Goal: Task Accomplishment & Management: Manage account settings

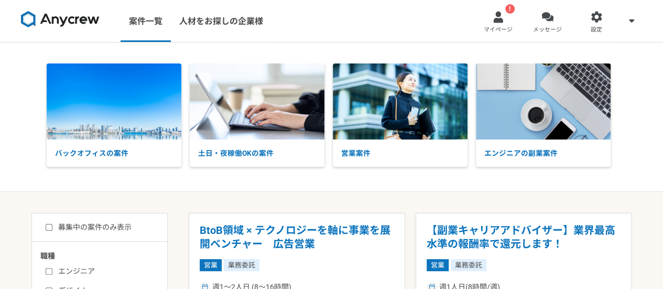
scroll to position [52, 0]
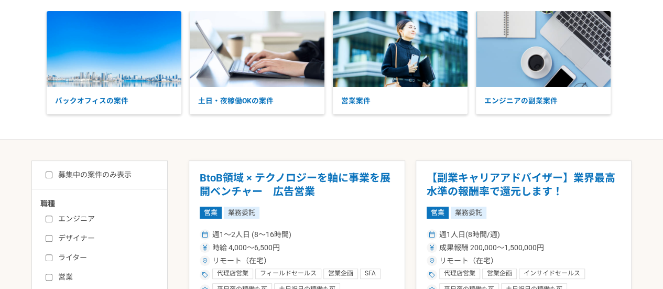
click at [105, 178] on label "募集中の案件のみ表示" at bounding box center [89, 174] width 86 height 11
click at [52, 178] on input "募集中の案件のみ表示" at bounding box center [49, 174] width 7 height 7
checkbox input "true"
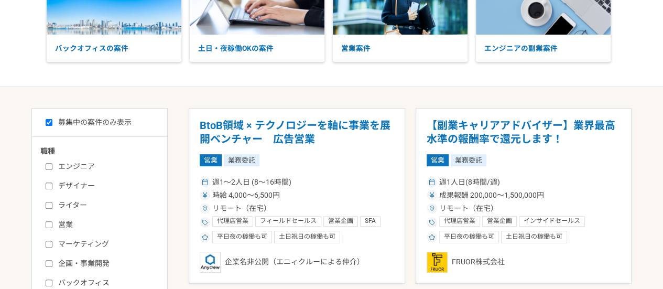
scroll to position [157, 0]
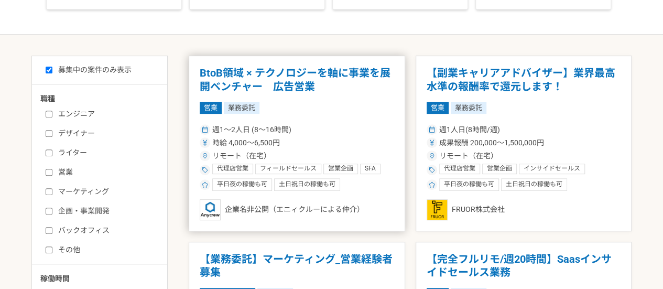
click at [336, 118] on article "BtoB領域 × テクノロジーを軸に事業を展開ベンチャー　広告営業 営業 業務委託 週1〜2人日 (8〜16時間) 時給 4,000〜6,500円 リモート（…" at bounding box center [297, 143] width 216 height 175
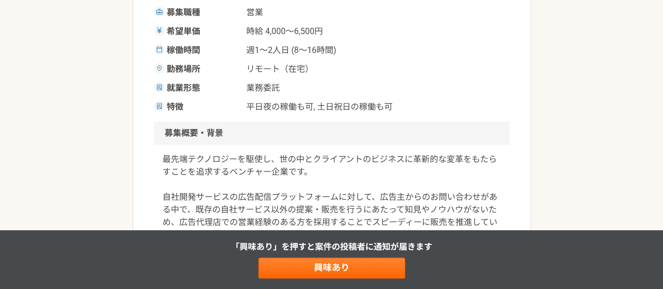
scroll to position [314, 0]
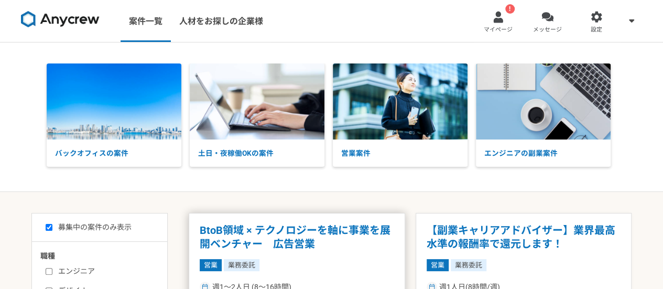
scroll to position [105, 0]
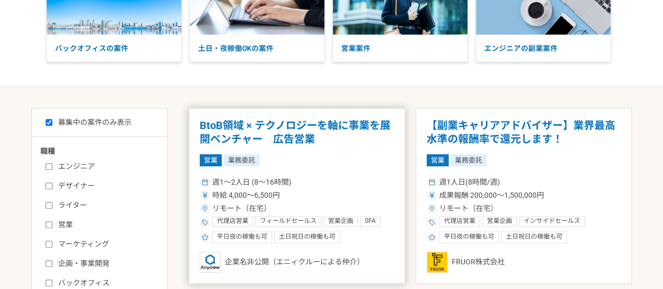
click at [350, 157] on div "営業 業務委託" at bounding box center [297, 160] width 194 height 12
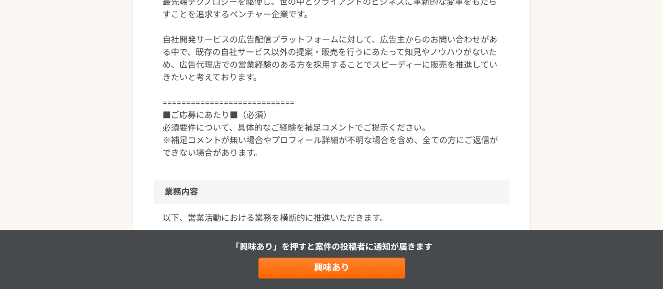
scroll to position [419, 0]
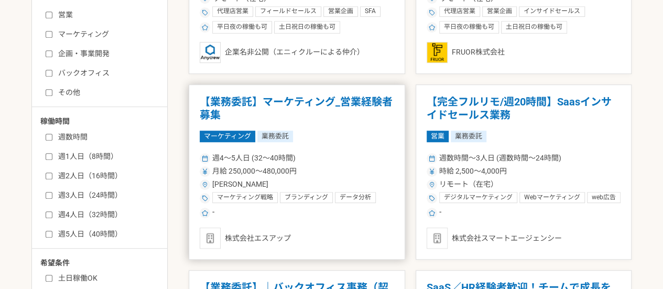
scroll to position [367, 0]
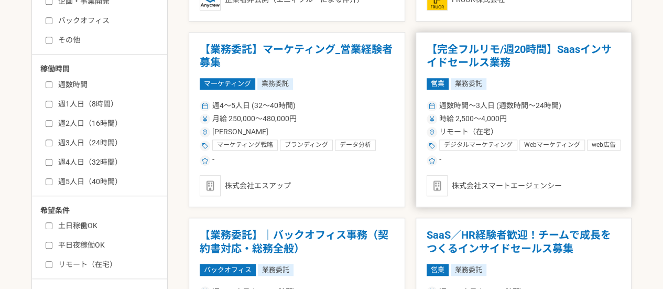
click at [549, 121] on div "時給 2,500〜4,000円" at bounding box center [523, 118] width 194 height 11
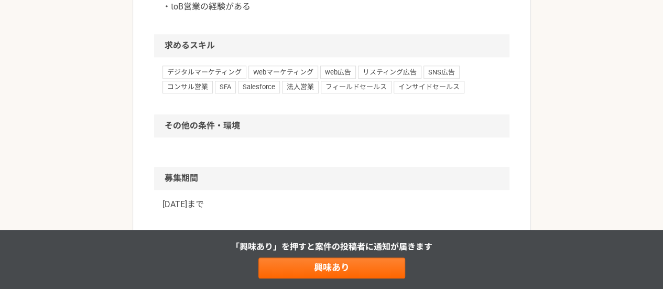
scroll to position [629, 0]
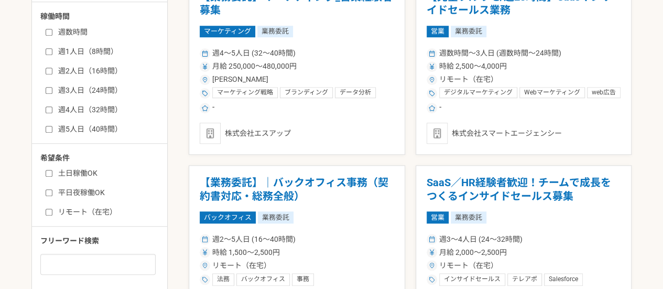
scroll to position [524, 0]
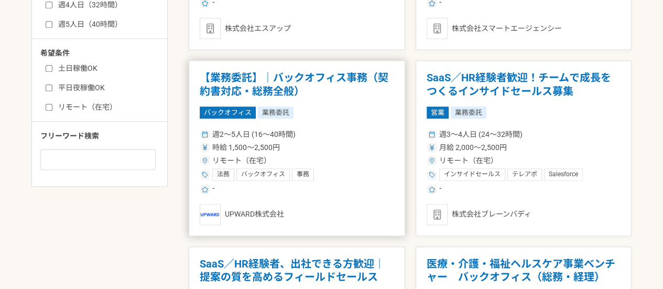
click at [321, 146] on div "時給 1,500〜2,500円" at bounding box center [297, 147] width 194 height 11
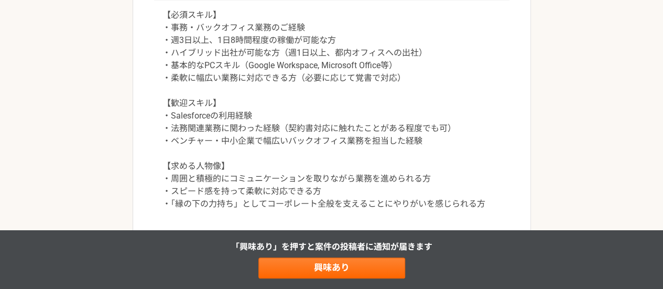
scroll to position [314, 0]
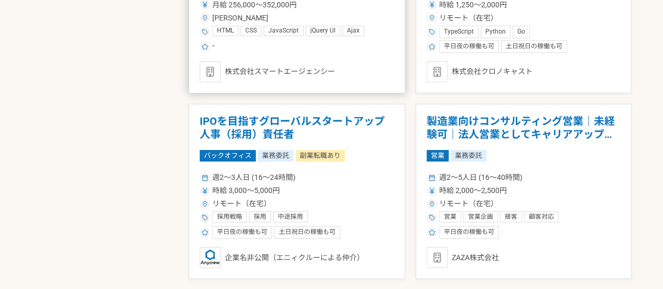
scroll to position [1833, 0]
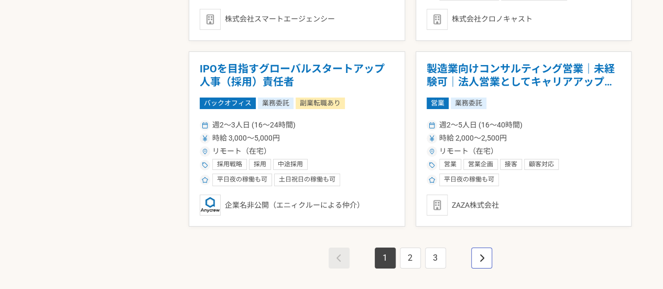
click at [486, 258] on link "pagination" at bounding box center [481, 257] width 21 height 21
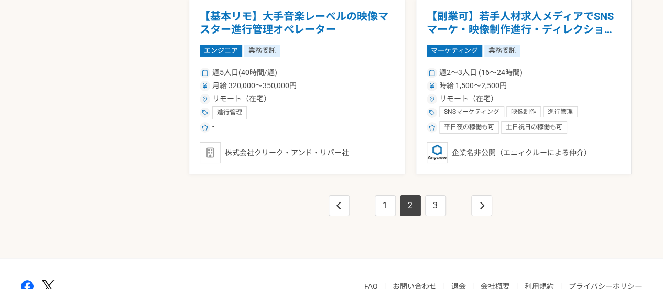
scroll to position [1938, 0]
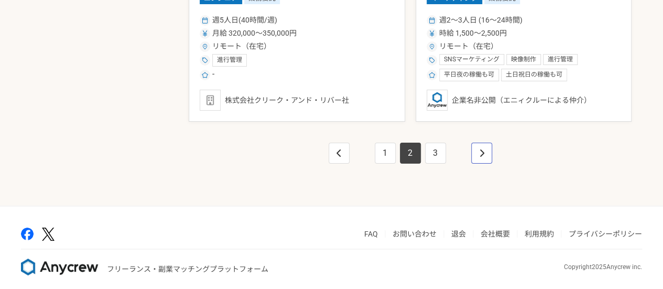
click at [488, 148] on link "pagination" at bounding box center [481, 152] width 21 height 21
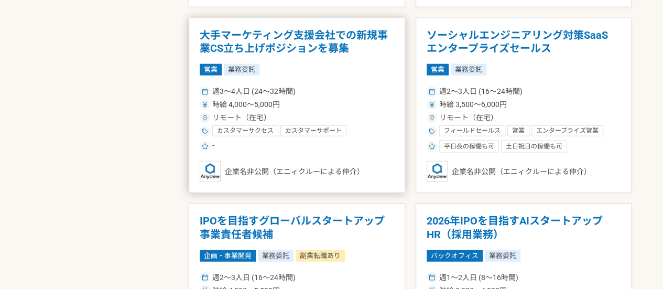
scroll to position [1414, 0]
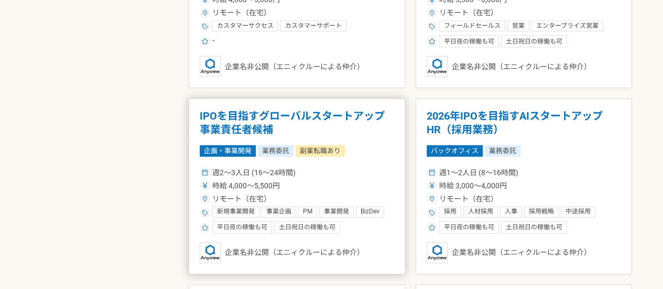
drag, startPoint x: 350, startPoint y: 166, endPoint x: 311, endPoint y: 182, distance: 42.3
click at [311, 182] on div "時給 4,000〜5,500円" at bounding box center [297, 185] width 194 height 11
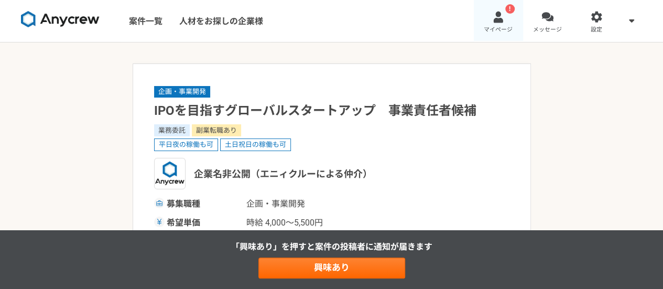
click at [484, 23] on link "! マイページ" at bounding box center [498, 21] width 49 height 42
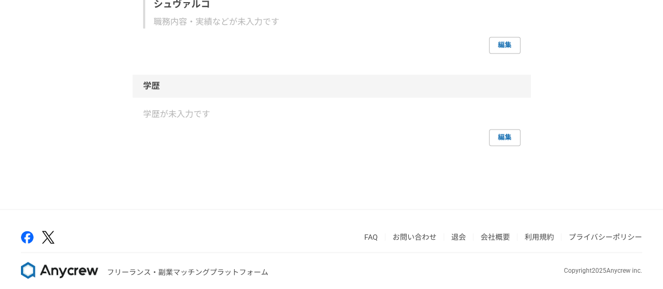
scroll to position [743, 0]
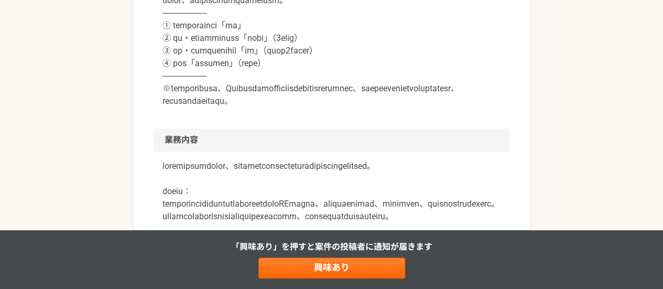
scroll to position [733, 0]
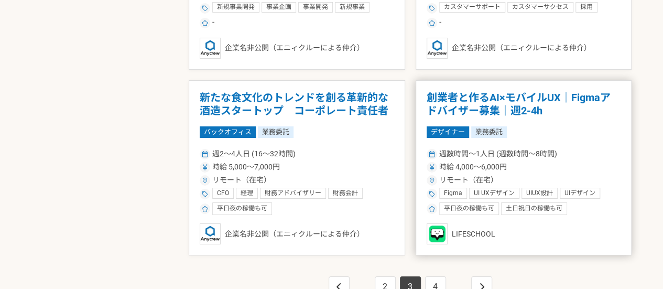
scroll to position [1857, 0]
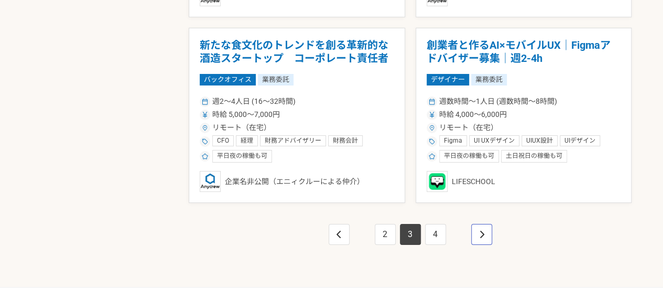
click at [484, 235] on link "pagination" at bounding box center [481, 234] width 21 height 21
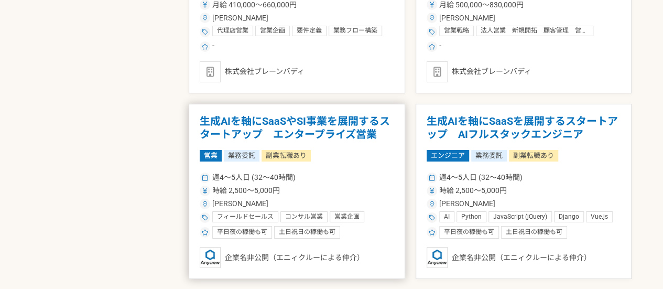
scroll to position [1886, 0]
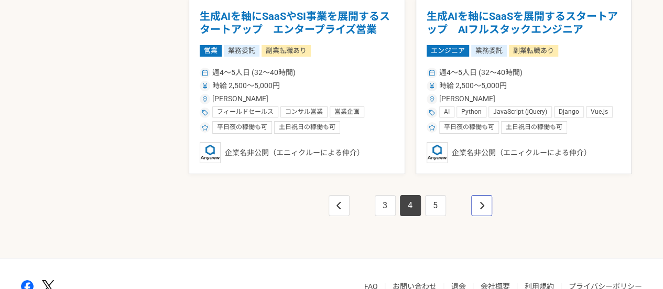
click at [485, 202] on link "pagination" at bounding box center [481, 205] width 21 height 21
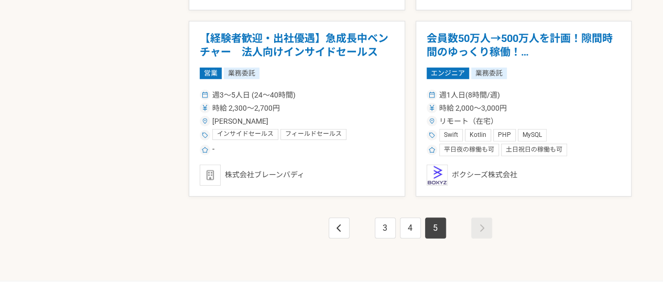
scroll to position [1499, 0]
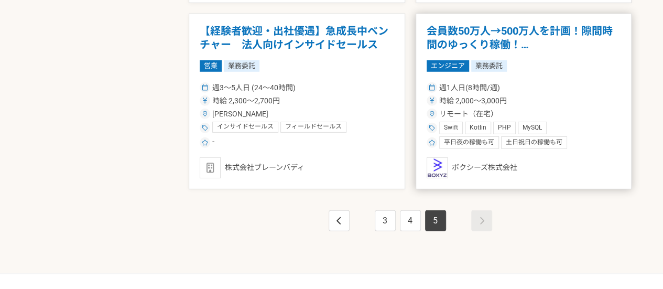
click at [568, 109] on div "リモート（在宅）" at bounding box center [523, 113] width 194 height 11
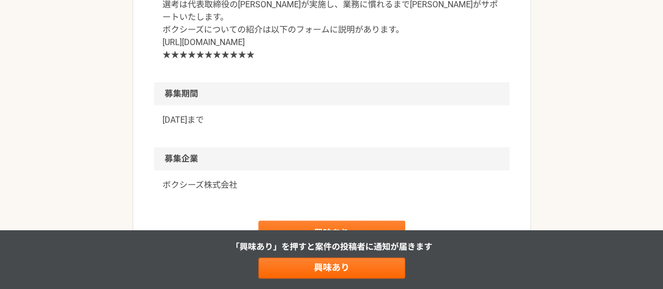
scroll to position [1519, 0]
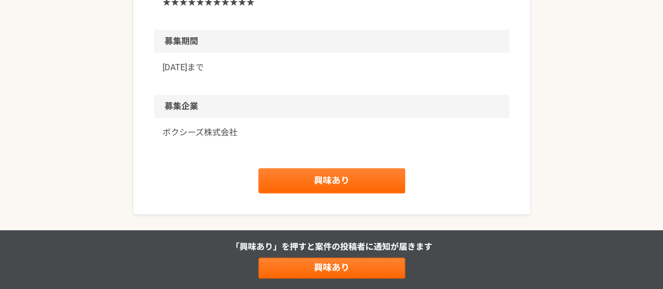
drag, startPoint x: 335, startPoint y: 114, endPoint x: 162, endPoint y: 117, distance: 173.4
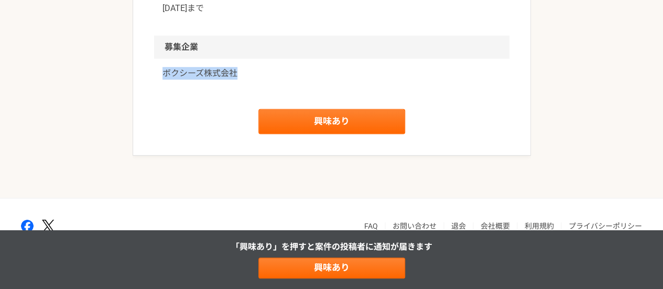
drag, startPoint x: 158, startPoint y: 153, endPoint x: 249, endPoint y: 153, distance: 90.6
click at [249, 101] on div "ボクシーズ株式会社" at bounding box center [331, 80] width 355 height 42
click at [218, 80] on p "ボクシーズ株式会社" at bounding box center [331, 73] width 338 height 13
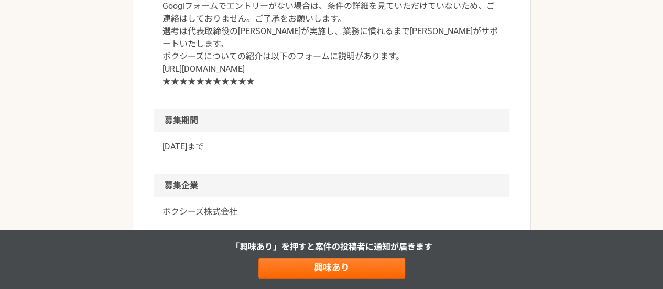
scroll to position [1492, 0]
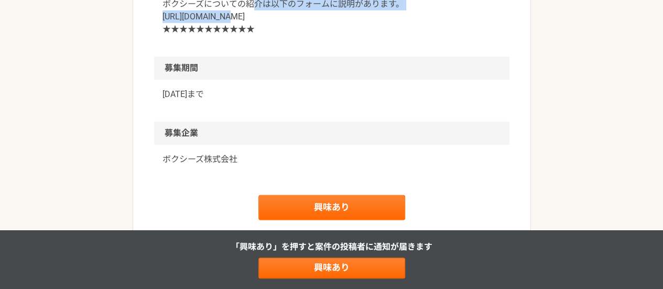
drag, startPoint x: 327, startPoint y: 141, endPoint x: 153, endPoint y: 144, distance: 174.5
copy p "https://forms.gle/kRFhMcZxWLBi9DgWA"
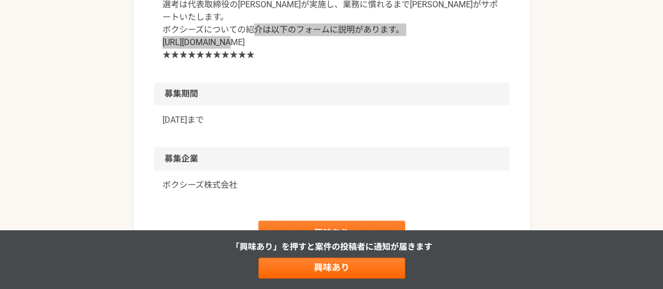
scroll to position [1571, 0]
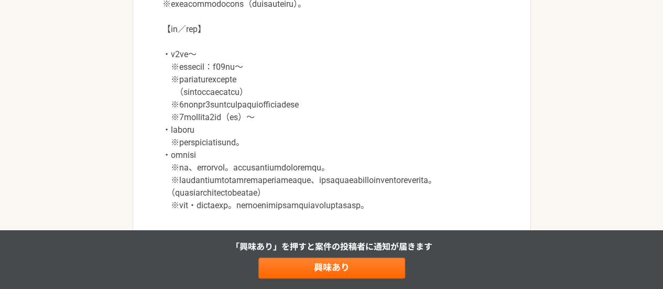
scroll to position [890, 0]
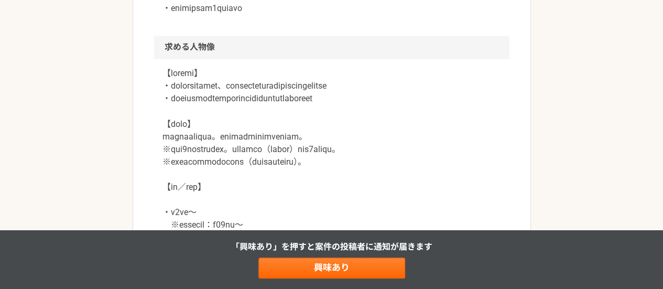
drag, startPoint x: 406, startPoint y: 65, endPoint x: 161, endPoint y: 74, distance: 245.8
copy p "・PHP＋MySQLの経験　※サーバサイドエンジニアの場合"
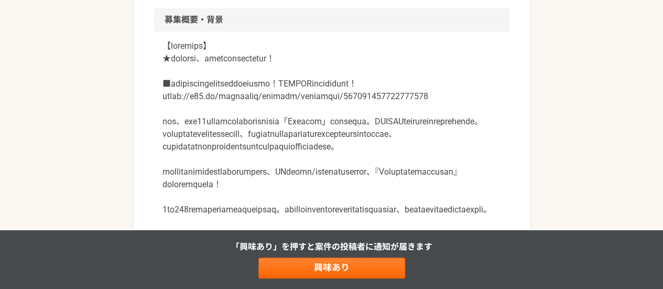
scroll to position [0, 0]
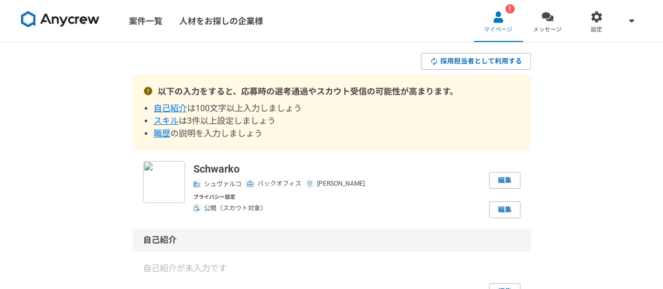
click at [217, 170] on p "Schwarko" at bounding box center [278, 169] width 171 height 16
click at [217, 169] on p "Schwarko" at bounding box center [278, 169] width 171 height 16
copy p "Schwarko"
click at [509, 180] on link "編集" at bounding box center [504, 180] width 31 height 17
select select "7"
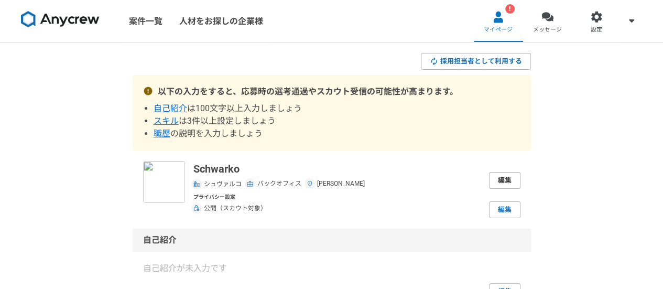
select select "13"
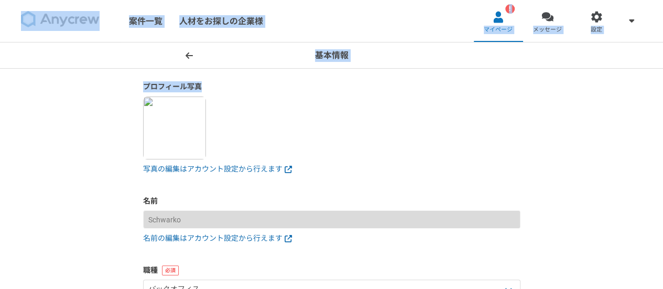
drag, startPoint x: 106, startPoint y: 22, endPoint x: 63, endPoint y: 107, distance: 95.6
click at [63, 107] on div "案件一覧 人材をお探しの企業様 ! マイページ メッセージ 設定 基本情報 プロフィール写真 写真の編集はアカウント設定から行えます 名前 Schwarko …" at bounding box center [331, 144] width 663 height 289
click at [66, 117] on div "基本情報 プロフィール写真 写真の編集はアカウント設定から行えます 名前 Schwarko 名前の編集はアカウント設定から行えます 職種 エンジニア デザイナ…" at bounding box center [331, 264] width 663 height 444
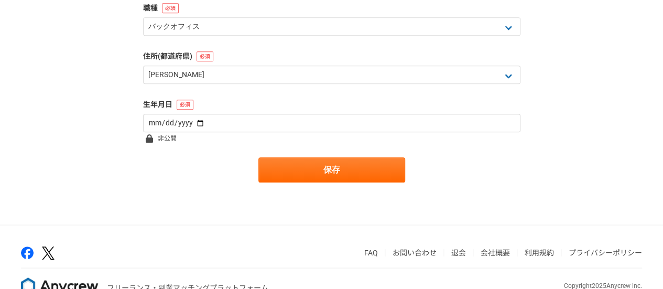
scroll to position [288, 0]
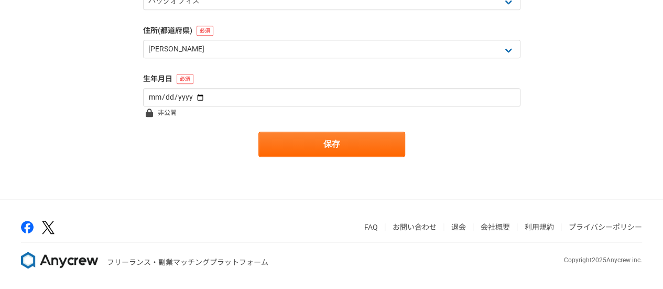
click at [617, 259] on p "Copyright 2025 Anycrew inc." at bounding box center [603, 259] width 78 height 9
copy p "Anycrew"
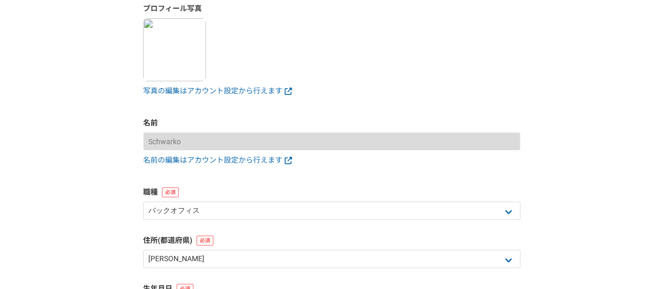
scroll to position [183, 0]
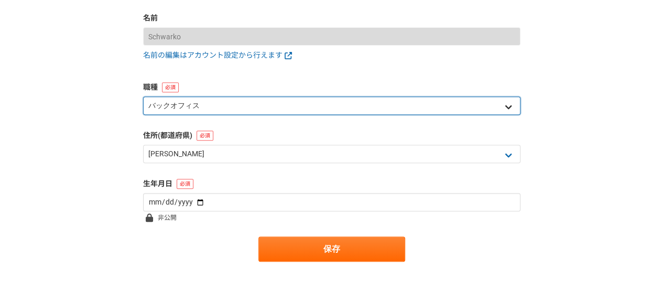
click at [491, 103] on select "エンジニア デザイナー ライター 営業 マーケティング 企画・事業開発 バックオフィス その他" at bounding box center [331, 105] width 377 height 18
select select "1"
click at [143, 96] on select "エンジニア デザイナー ライター 営業 マーケティング 企画・事業開発 バックオフィス その他" at bounding box center [331, 105] width 377 height 18
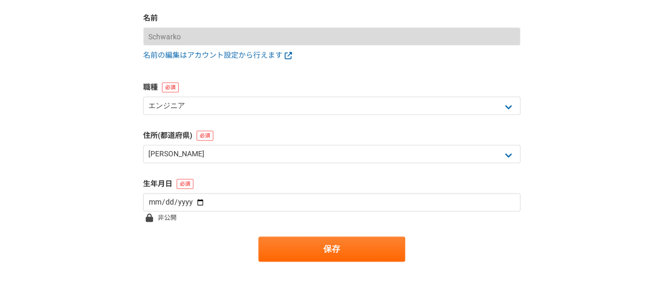
click at [95, 106] on div "基本情報 プロフィール写真 写真の編集はアカウント設定から行えます 名前 Schwarko 名前の編集はアカウント設定から行えます 職種 エンジニア デザイナ…" at bounding box center [331, 82] width 663 height 444
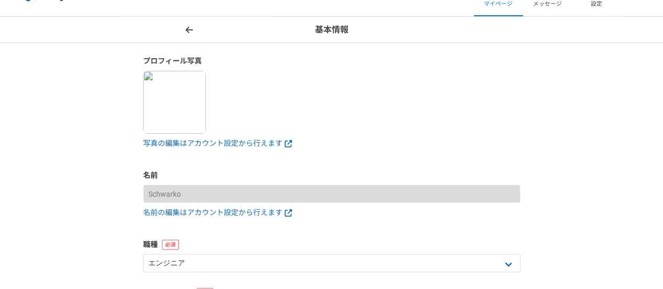
scroll to position [288, 0]
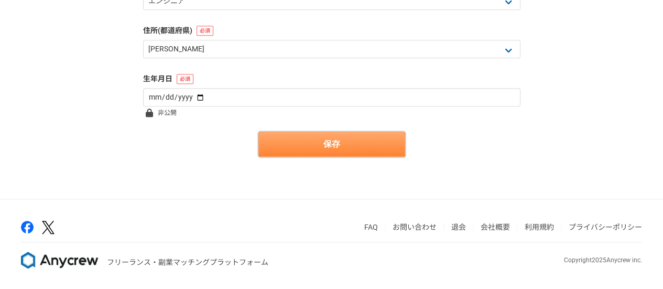
click at [309, 140] on button "保存" at bounding box center [331, 143] width 147 height 25
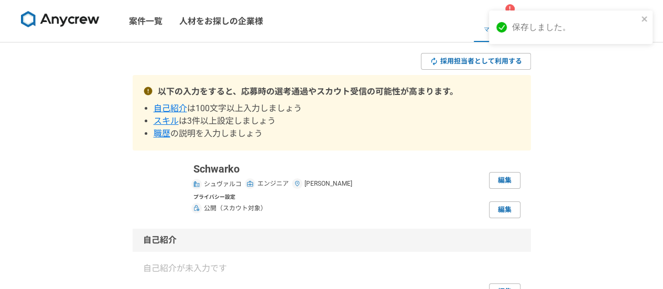
scroll to position [105, 0]
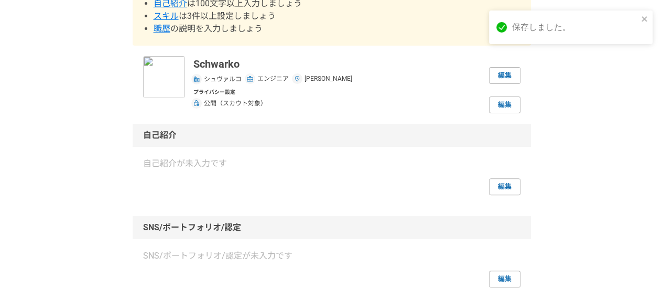
click at [227, 158] on p "自己紹介が未入力です" at bounding box center [331, 163] width 377 height 13
click at [501, 183] on link "編集" at bounding box center [504, 186] width 31 height 17
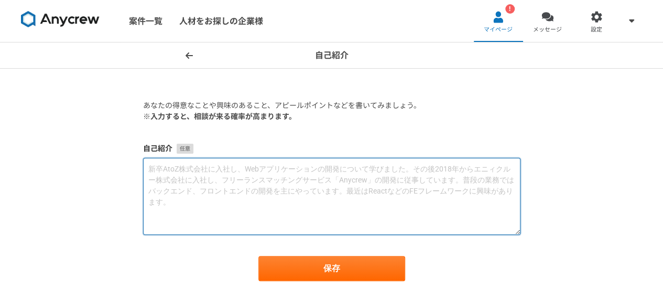
click at [239, 171] on textarea at bounding box center [331, 196] width 377 height 77
paste textarea "この度は、貴重な機会をいただき、誠にありがとうございます。 ■メッセージ 屋号のシュヴァルコはドイツ語で「黒」(Schwarz)+「子」(ko)です。 フリー…"
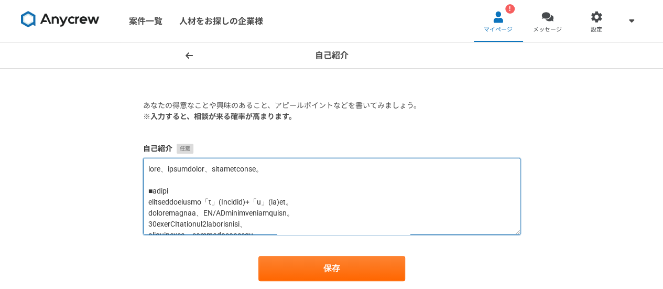
drag, startPoint x: 369, startPoint y: 165, endPoint x: 124, endPoint y: 127, distance: 247.6
click at [125, 127] on div "自己紹介 あなたの得意なことや興味のあること、アピールポイントなどを書いてみましょう。 ※入力すると、相談が来る確率が高まります。 自己紹介 保存" at bounding box center [331, 182] width 663 height 280
paste textarea "目に留めて"
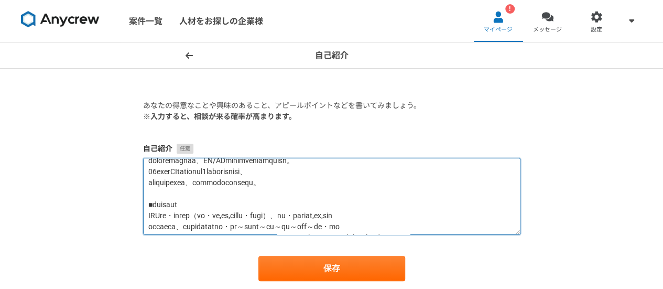
scroll to position [105, 0]
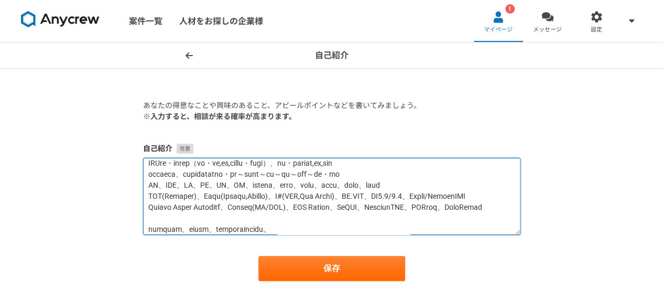
click at [499, 184] on textarea at bounding box center [331, 196] width 377 height 77
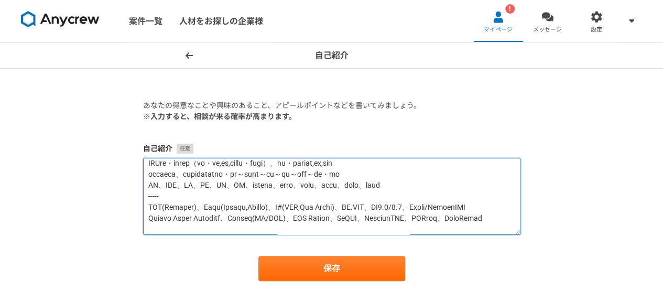
paste textarea "-----"
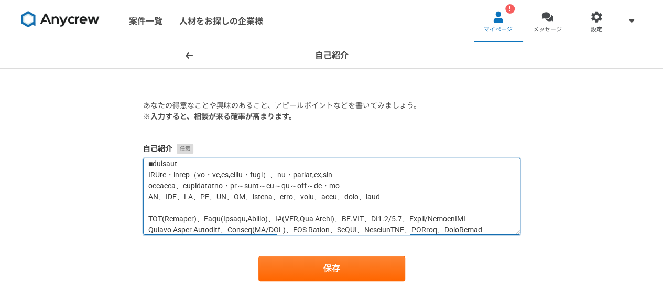
paste textarea "-----"
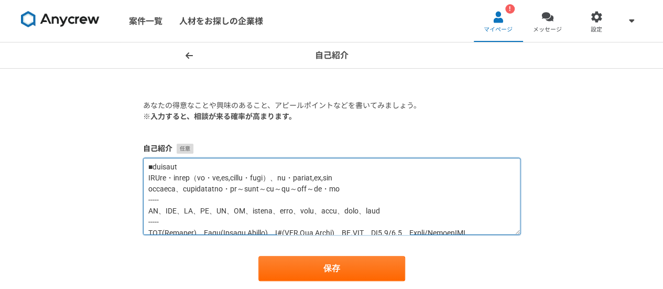
scroll to position [142, 0]
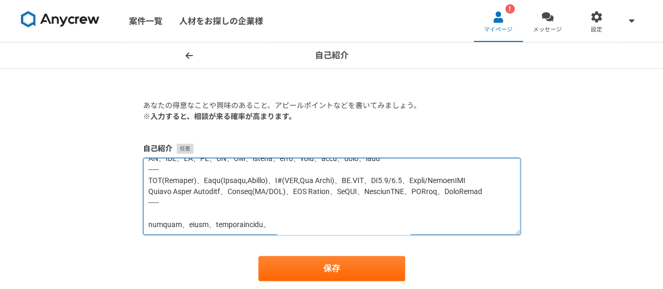
drag, startPoint x: 175, startPoint y: 200, endPoint x: 135, endPoint y: 200, distance: 39.8
click at [135, 200] on section "あなたの得意なことや興味のあること、アピールポイントなどを書いてみましょう。 ※入力すると、相談が来る確率が高まります。 自己紹介 保存" at bounding box center [332, 190] width 398 height 181
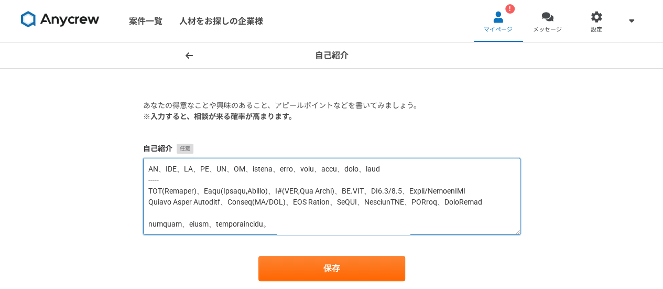
scroll to position [80, 0]
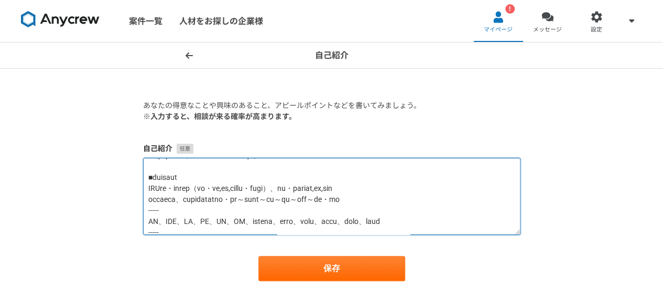
type textarea "この度は、目に留めていただき、誠にありがとうございます。 ■メッセージ 屋号のシュヴァルコはドイツ語で「黒」(Schwarz)+「子」(ko)です。 フリーラ…"
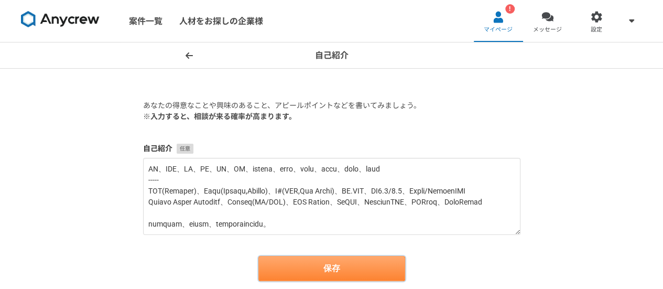
click at [340, 272] on button "保存" at bounding box center [331, 268] width 147 height 25
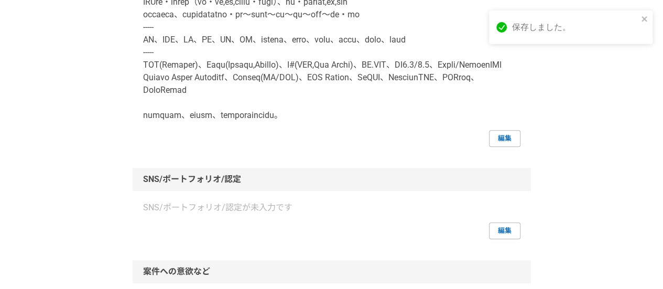
scroll to position [419, 0]
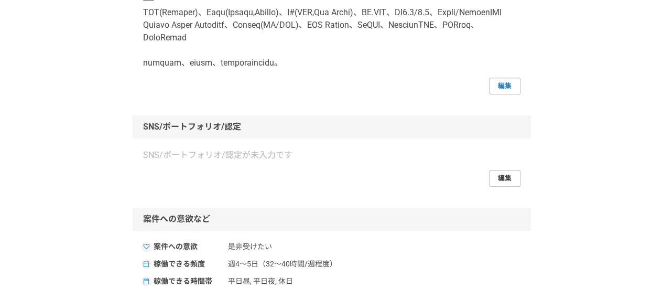
click at [502, 177] on link "編集" at bounding box center [504, 178] width 31 height 17
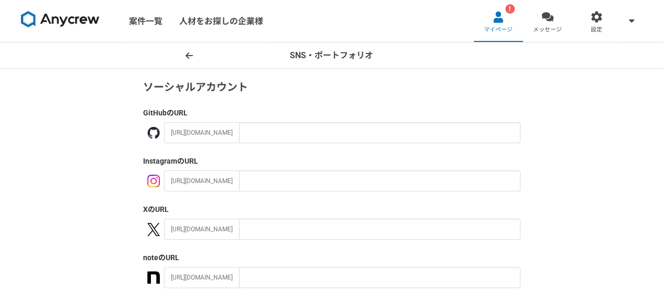
click at [190, 57] on icon at bounding box center [188, 55] width 7 height 8
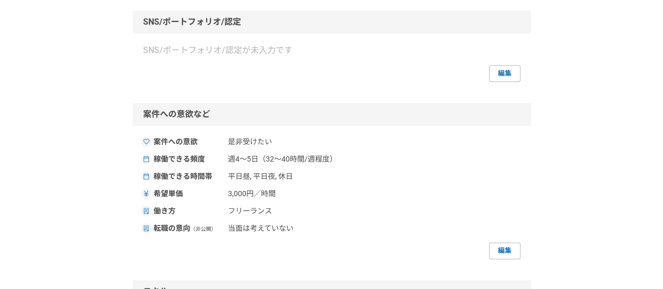
scroll to position [576, 0]
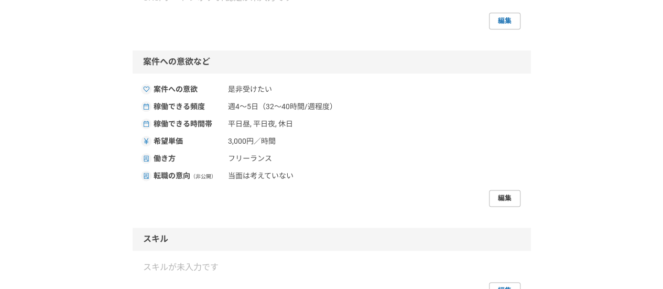
click at [509, 200] on link "編集" at bounding box center [504, 198] width 31 height 17
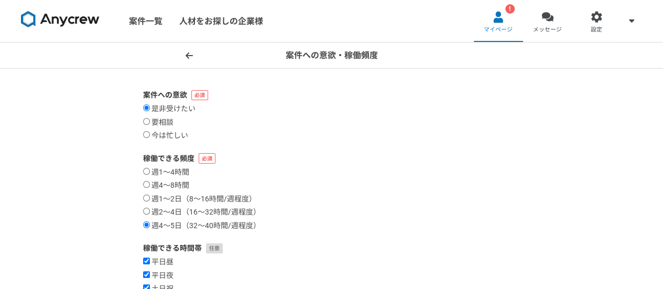
scroll to position [52, 0]
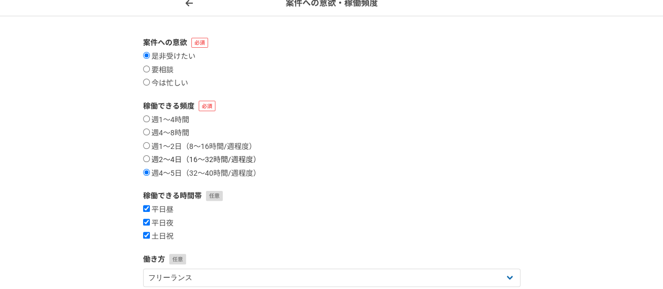
click at [210, 159] on label "週2〜4日（16〜32時間/週程度）" at bounding box center [201, 159] width 117 height 9
click at [150, 159] on input "週2〜4日（16〜32時間/週程度）" at bounding box center [146, 158] width 7 height 7
radio input "true"
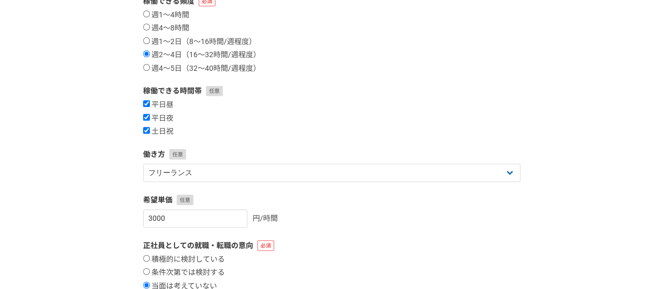
scroll to position [262, 0]
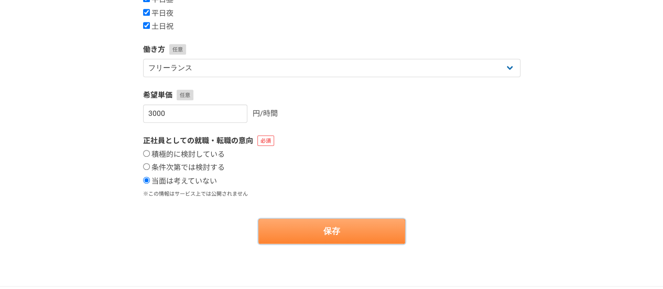
click at [304, 227] on button "保存" at bounding box center [331, 230] width 147 height 25
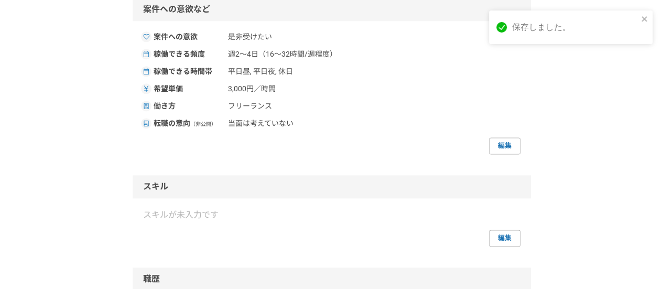
scroll to position [733, 0]
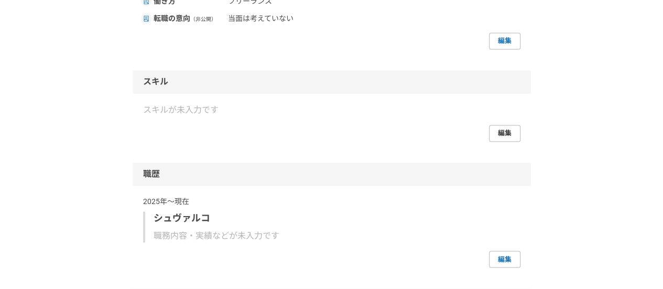
click at [497, 130] on link "編集" at bounding box center [504, 133] width 31 height 17
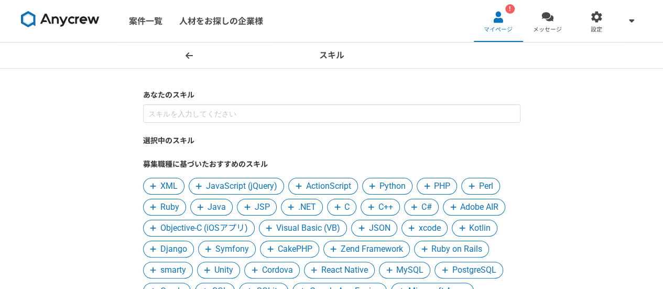
click at [192, 50] on span at bounding box center [189, 55] width 13 height 13
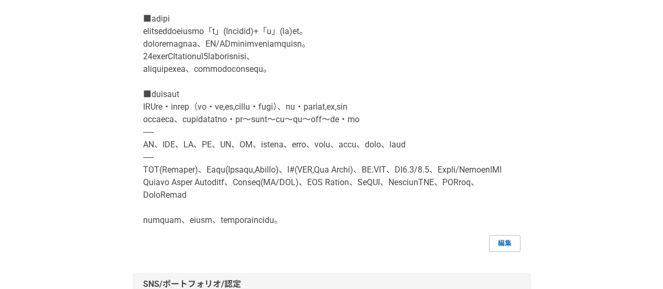
scroll to position [105, 0]
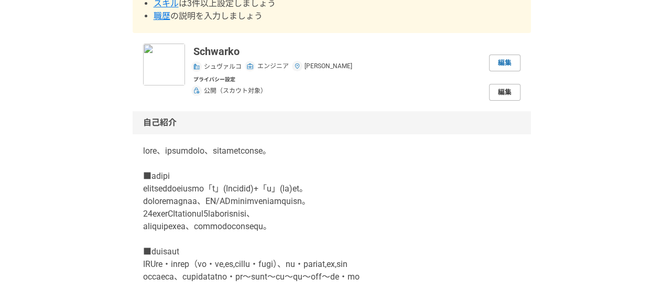
click at [509, 94] on link "編集" at bounding box center [504, 92] width 31 height 17
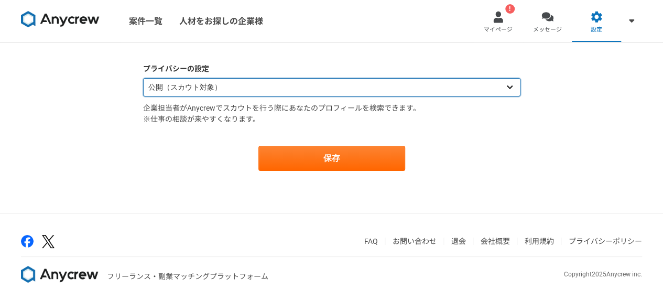
click at [237, 82] on select "公開（スカウト対象） 非公開（スカウト対象外）" at bounding box center [331, 87] width 377 height 18
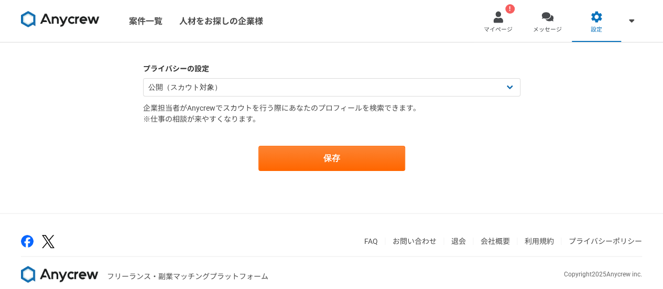
click at [89, 89] on div "プライバシーの設定 公開（スカウト対象） 非公開（スカウト対象外） 企業担当者がAnycrewでスカウトを行う際にあなたのプロフィールを検索できます。 ※仕事…" at bounding box center [331, 127] width 663 height 170
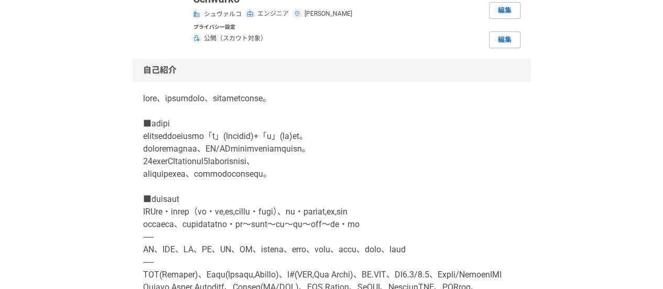
scroll to position [262, 0]
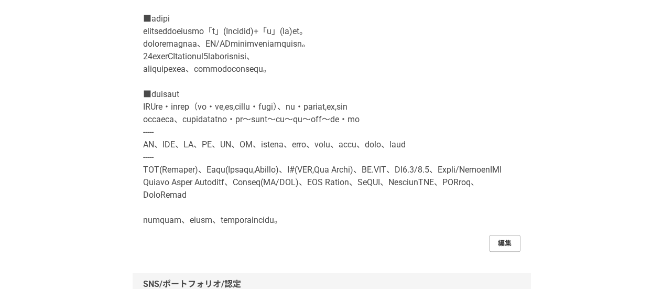
click at [504, 239] on link "編集" at bounding box center [504, 243] width 31 height 17
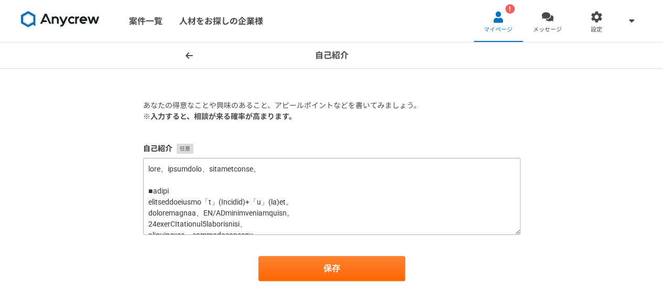
scroll to position [52, 0]
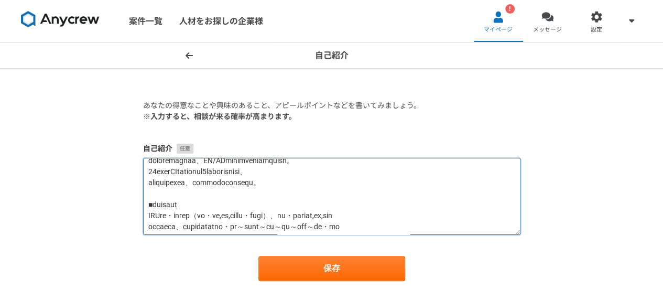
click at [389, 185] on textarea at bounding box center [331, 196] width 377 height 77
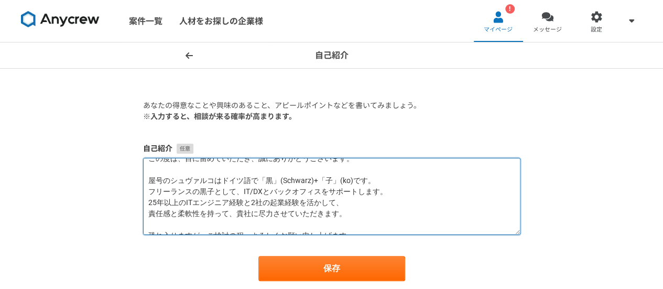
scroll to position [22, 0]
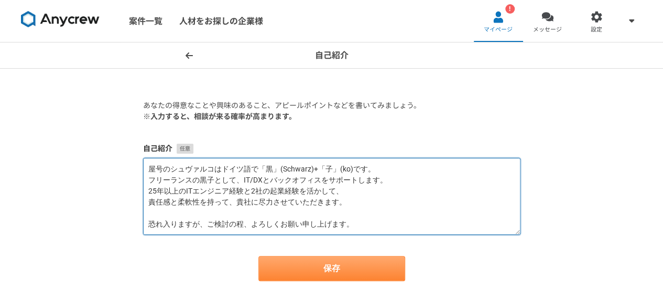
type textarea "この度は、目に留めていただき、誠にありがとうございます。 屋号のシュヴァルコはドイツ語で「黒」(Schwarz)+「子」(ko)です。 フリーランスの黒子とし…"
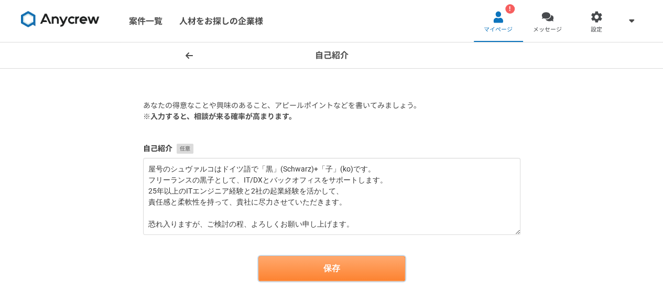
click at [350, 272] on button "保存" at bounding box center [331, 268] width 147 height 25
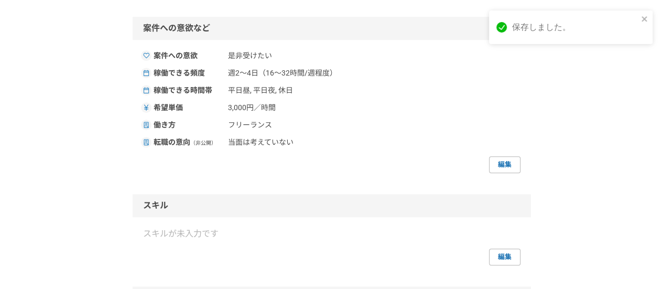
scroll to position [524, 0]
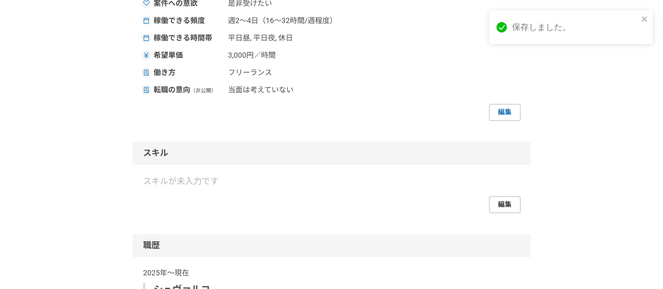
click at [495, 202] on link "編集" at bounding box center [504, 204] width 31 height 17
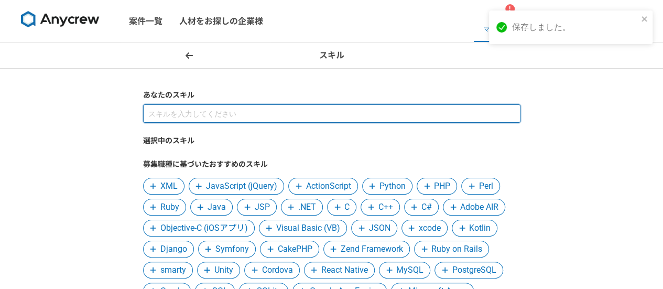
click at [251, 119] on input at bounding box center [331, 113] width 377 height 18
paste input "SES会社・子会社設立（経営・開発,総務,教育責任者・採用面接）、社内・新人研修開発,講師,事業化 受託開発体制化、新規顧客開拓および企画・提案～要件定義～設…"
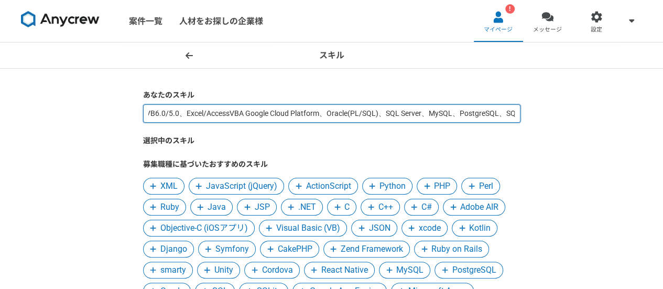
scroll to position [210, 0]
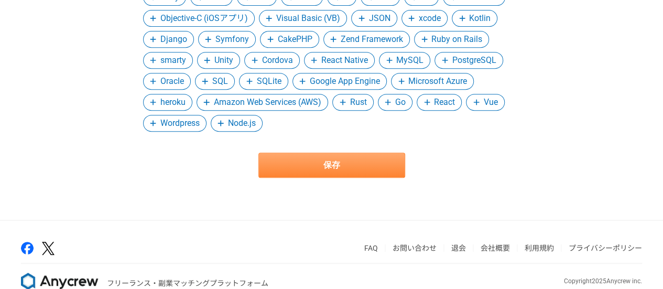
type input "SES会社・子会社設立（経営・開発,総務,教育責任者・採用面接）、社内・新人研修開発,講師,事業化 受託開発体制化、新規顧客開拓および企画・提案～要件定義～設…"
click at [369, 167] on button "保存" at bounding box center [331, 164] width 147 height 25
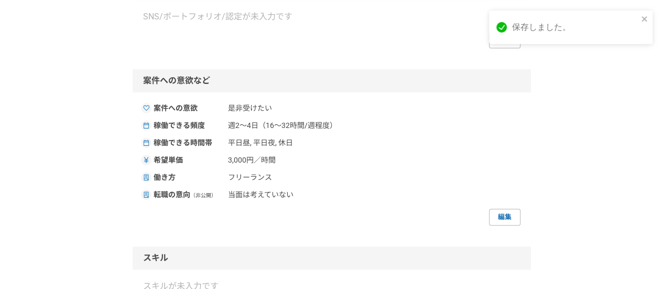
scroll to position [576, 0]
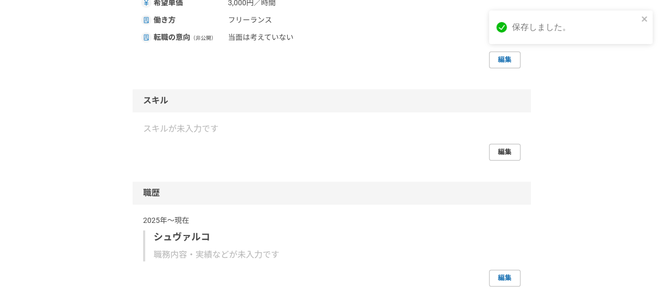
click at [504, 151] on link "編集" at bounding box center [504, 152] width 31 height 17
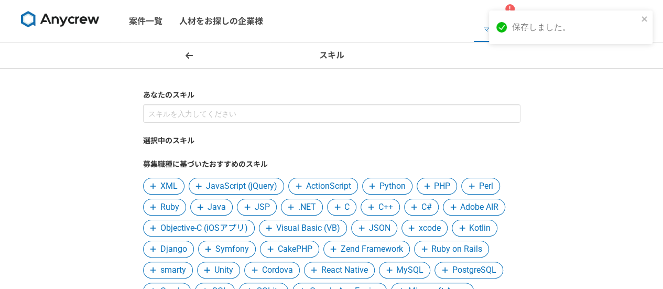
scroll to position [52, 0]
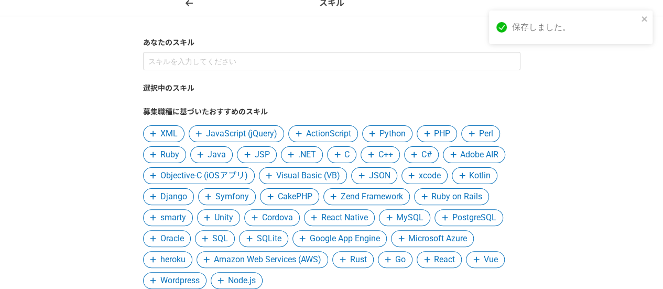
click at [236, 129] on span "JavaScript (jQuery)" at bounding box center [241, 133] width 71 height 13
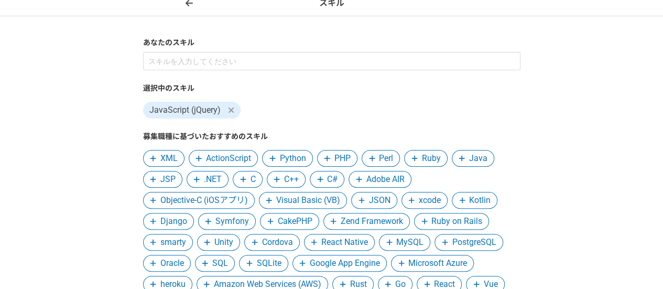
click at [343, 156] on span "PHP" at bounding box center [342, 158] width 16 height 13
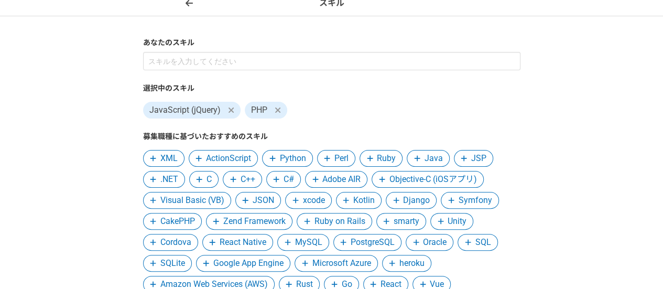
click at [434, 161] on span "Java" at bounding box center [433, 158] width 18 height 13
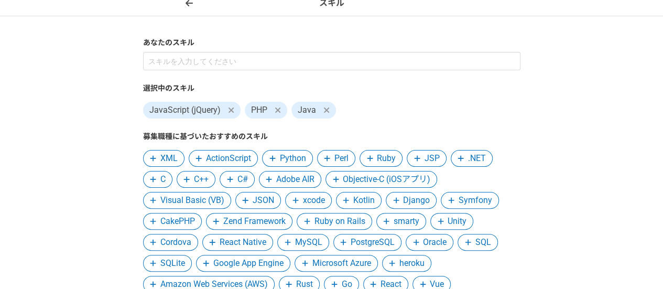
click at [425, 155] on span "JSP" at bounding box center [431, 158] width 15 height 13
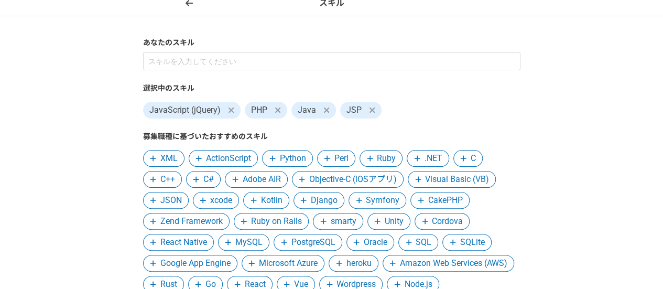
click at [425, 159] on span ".NET" at bounding box center [433, 158] width 18 height 13
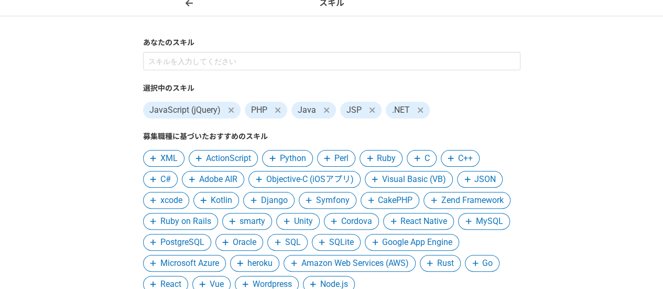
click at [160, 175] on span "C#" at bounding box center [165, 179] width 10 height 13
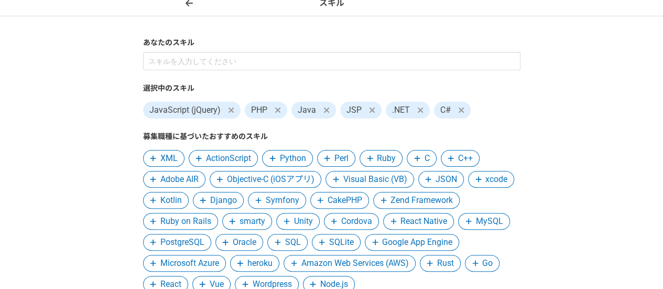
scroll to position [105, 0]
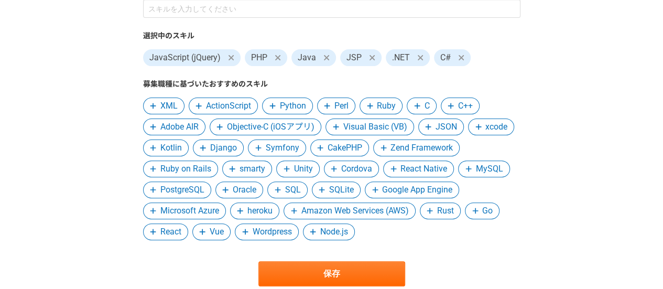
click at [299, 130] on span "Objective-C (iOSアプリ)" at bounding box center [270, 126] width 87 height 13
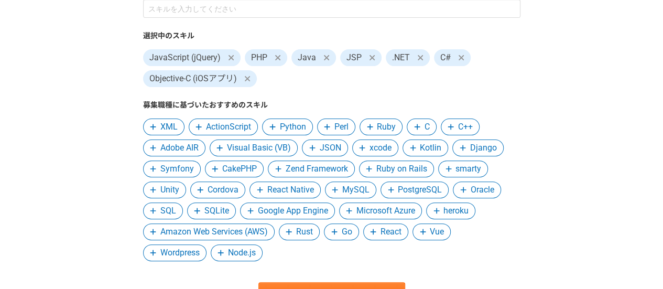
click at [265, 149] on span "Visual Basic (VB)" at bounding box center [259, 147] width 64 height 13
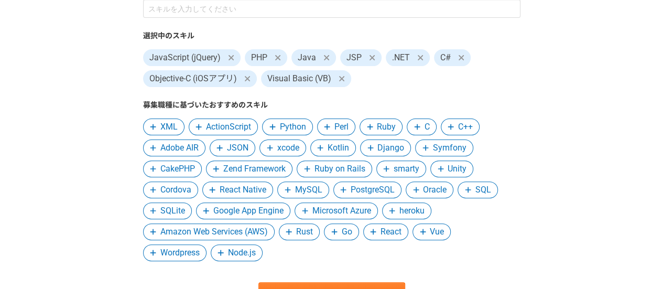
click at [228, 149] on span "JSON" at bounding box center [237, 147] width 21 height 13
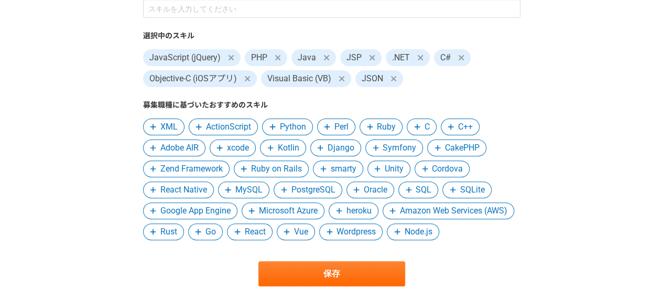
click at [238, 148] on span "xcode" at bounding box center [238, 147] width 22 height 13
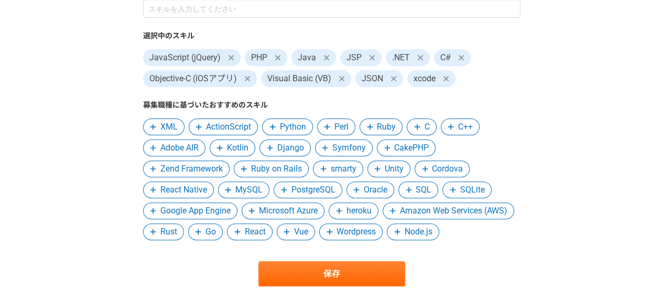
click at [237, 149] on span "Kotlin" at bounding box center [237, 147] width 21 height 13
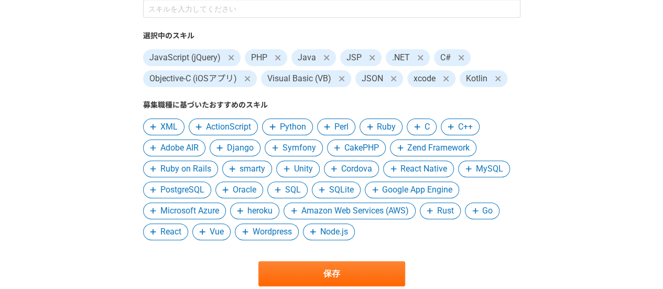
click at [479, 166] on span "MySQL" at bounding box center [489, 168] width 27 height 13
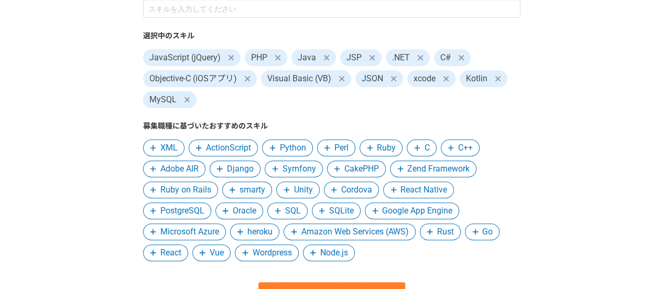
click at [186, 213] on span "PostgreSQL" at bounding box center [182, 210] width 44 height 13
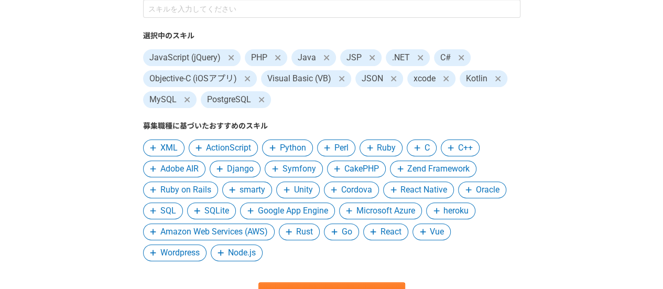
click at [169, 213] on span "SQL" at bounding box center [168, 210] width 16 height 13
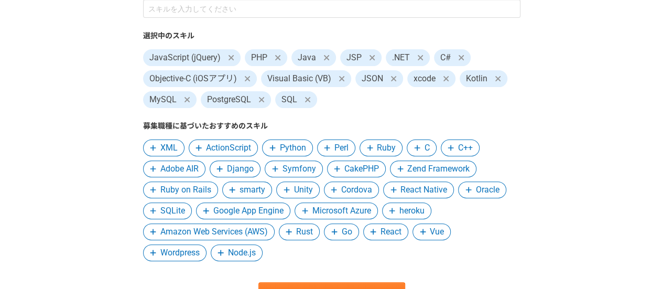
click at [488, 191] on span "Oracle" at bounding box center [488, 189] width 24 height 13
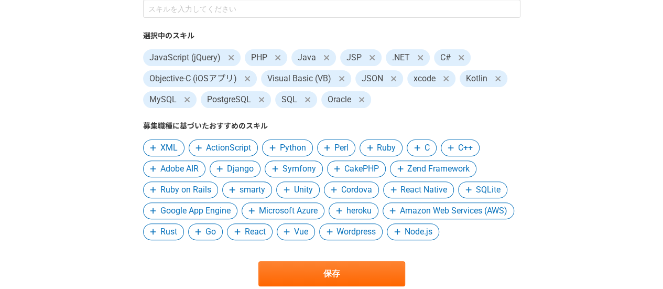
click at [480, 190] on span "SQLite" at bounding box center [488, 189] width 25 height 13
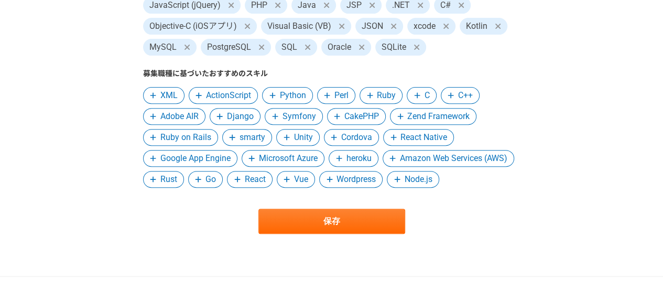
scroll to position [210, 0]
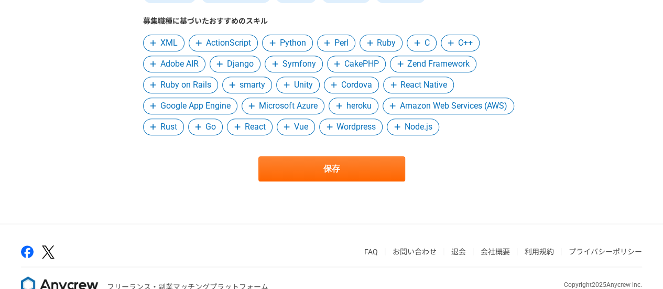
click at [251, 130] on span "React" at bounding box center [255, 126] width 21 height 13
click at [306, 129] on span "Wordpress" at bounding box center [306, 126] width 39 height 13
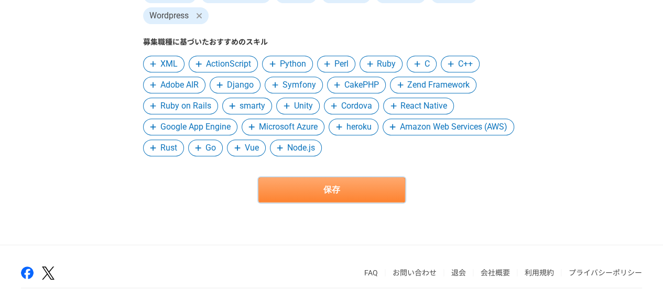
click at [323, 191] on button "保存" at bounding box center [331, 189] width 147 height 25
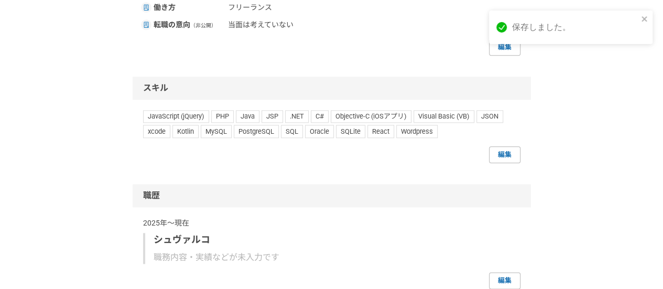
scroll to position [681, 0]
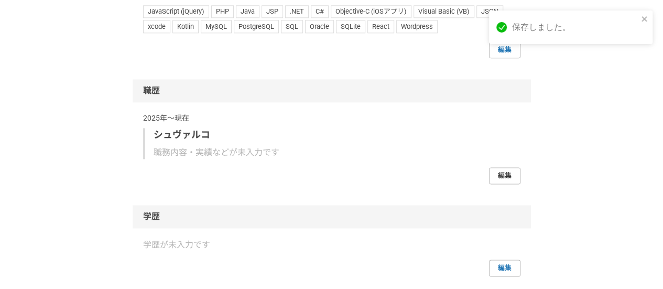
click at [510, 178] on link "編集" at bounding box center [504, 175] width 31 height 17
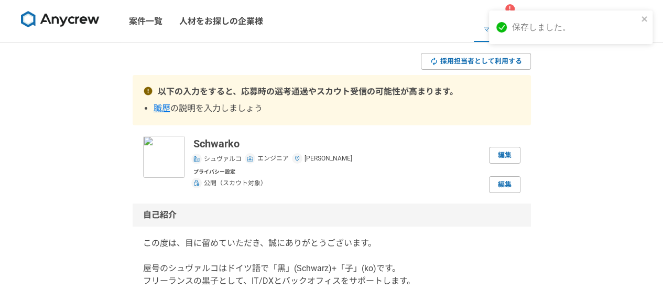
select select
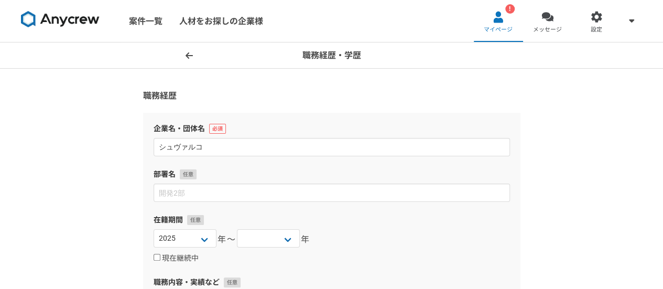
scroll to position [105, 0]
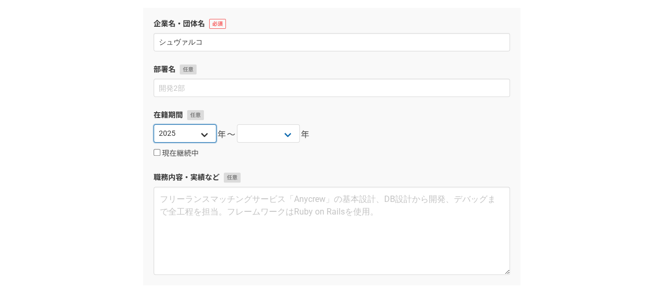
click at [201, 134] on select "2025 2024 2023 2022 2021 2020 2019 2018 2017 2016 2015 2014 2013 2012 2011 2010…" at bounding box center [184, 133] width 63 height 18
click at [123, 101] on div "職務経歴・学歴 職務経歴 企業名・団体名 シュヴァルコ 部署名 在籍期間 2025 2024 2023 2022 2021 2020 2019 2018 20…" at bounding box center [331, 194] width 663 height 513
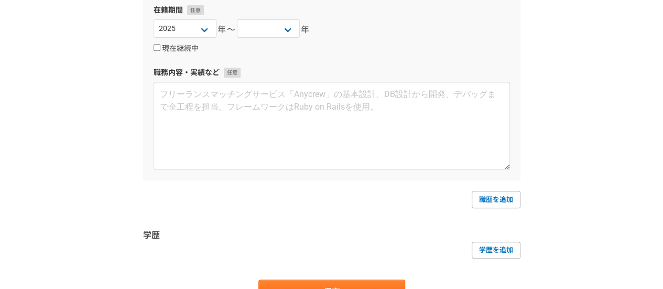
scroll to position [0, 0]
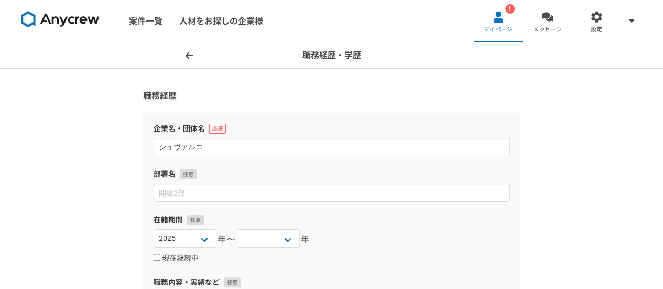
click at [184, 53] on span at bounding box center [189, 55] width 13 height 13
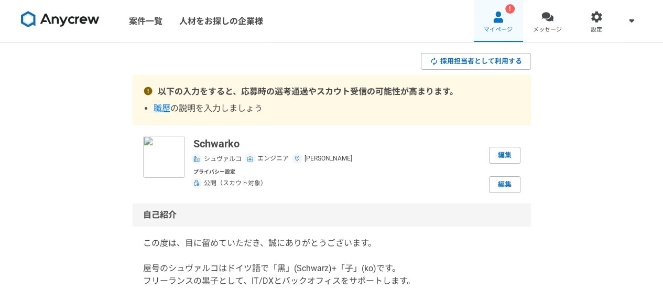
click at [497, 29] on span "マイページ" at bounding box center [497, 30] width 29 height 8
click at [507, 9] on div "!" at bounding box center [509, 8] width 9 height 9
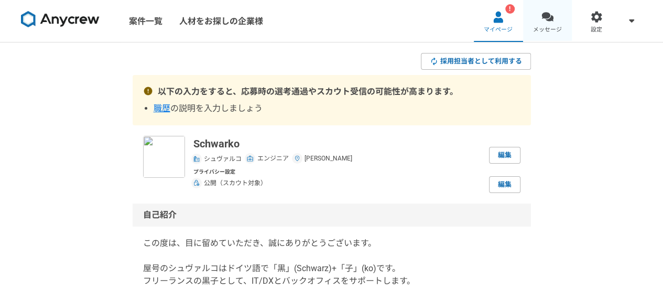
click at [553, 23] on link "メッセージ" at bounding box center [547, 21] width 49 height 42
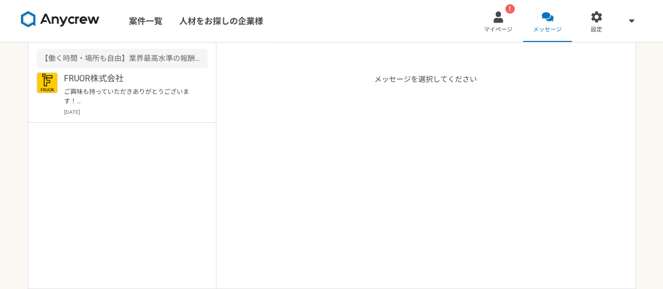
click at [76, 24] on img at bounding box center [60, 19] width 79 height 17
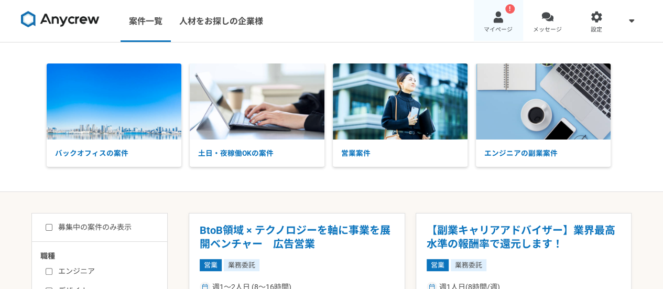
click at [502, 25] on link "! マイページ" at bounding box center [498, 21] width 49 height 42
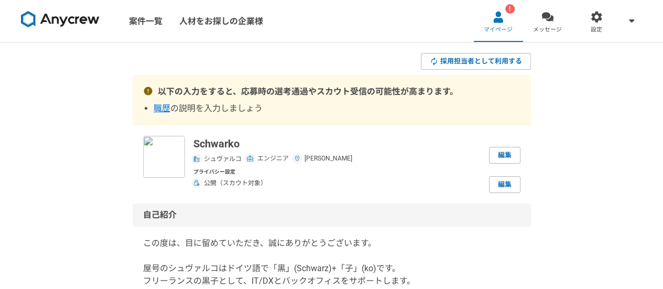
click at [168, 107] on span "職歴" at bounding box center [161, 108] width 17 height 10
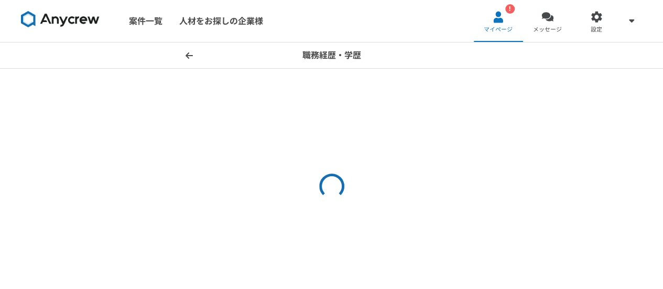
select select
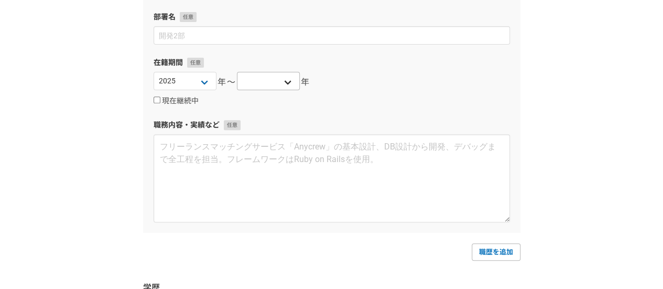
scroll to position [105, 0]
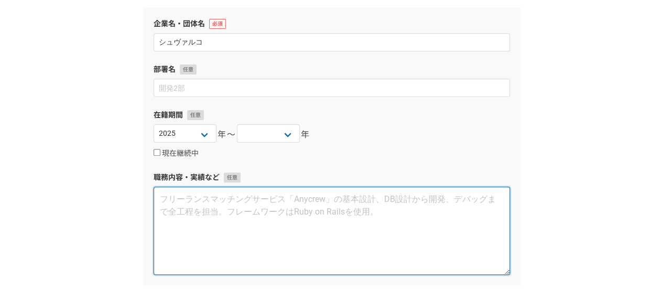
click at [197, 207] on textarea at bounding box center [331, 230] width 356 height 88
paste textarea "フリーランスの黒子として、IT/DXとバックオフィスをサポートします。"
type textarea "フリーランスの黒子として、IT/DXとバックオフィスをサポートします。"
paste textarea "フリーランスの黒子として、IT/DXとバックオフィスをサポートします。"
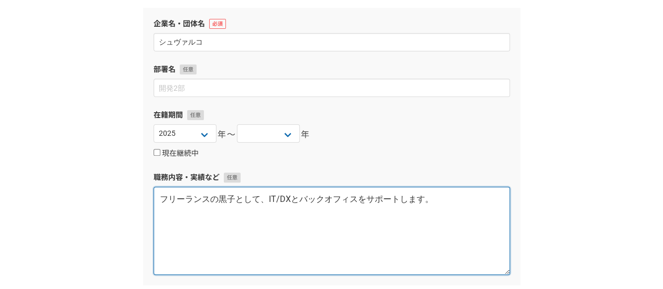
type textarea "フリーランスの黒子として、IT/DXとバックオフィスをサポートします。"
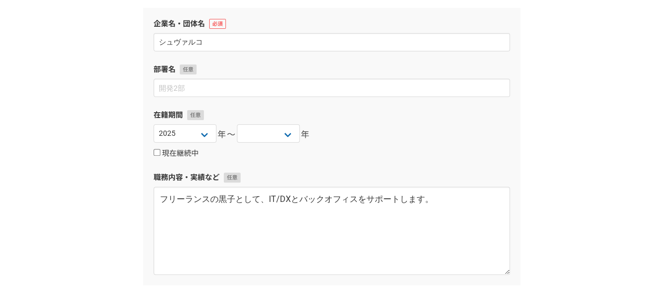
click at [168, 152] on label "現在継続中" at bounding box center [175, 153] width 45 height 9
click at [160, 152] on input "現在継続中" at bounding box center [156, 152] width 7 height 7
checkbox input "true"
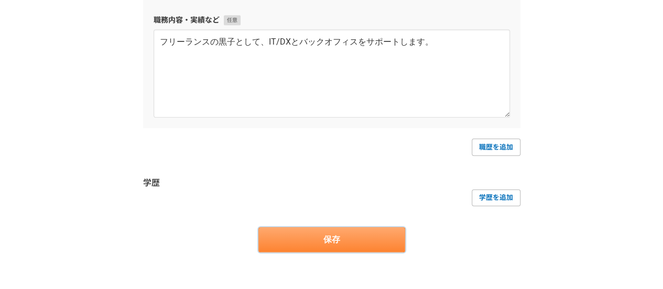
click at [307, 235] on button "保存" at bounding box center [331, 239] width 147 height 25
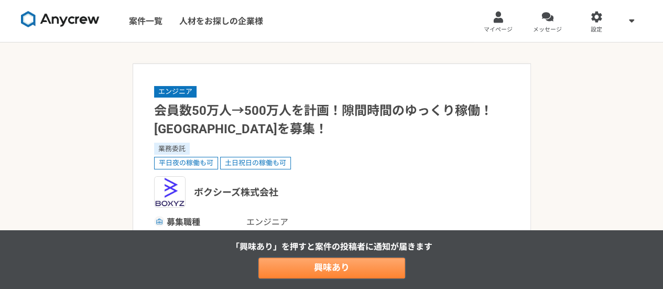
click at [355, 265] on link "興味あり" at bounding box center [331, 267] width 147 height 21
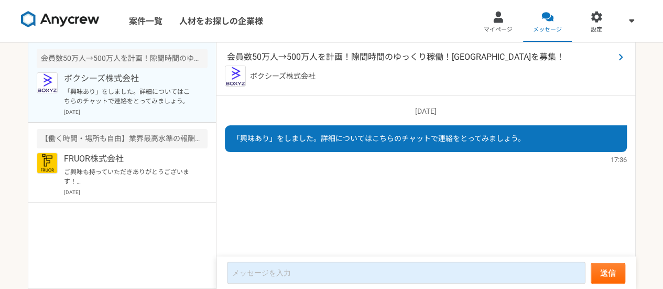
click at [341, 54] on span "会員数50万人→500万人を計画！隙間時間のゆっくり稼働！エンジニアを募集！" at bounding box center [420, 57] width 387 height 13
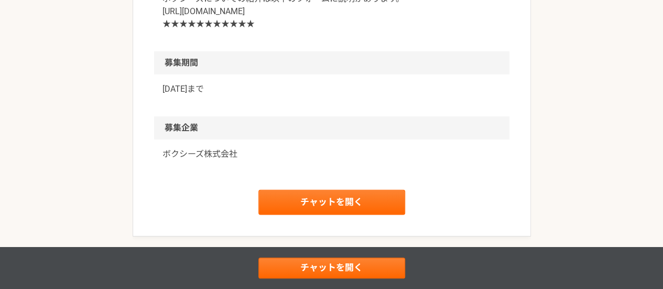
scroll to position [1472, 0]
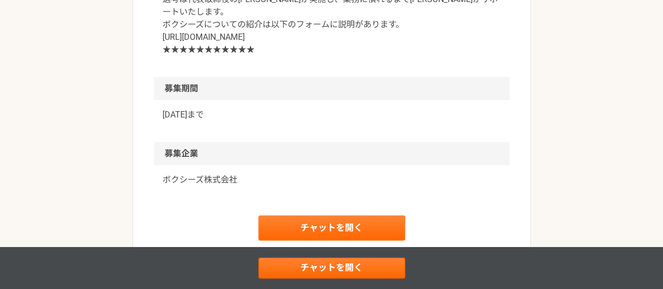
drag, startPoint x: 163, startPoint y: 83, endPoint x: 272, endPoint y: 90, distance: 109.2
copy p "Googleフォームのエントリー"
drag, startPoint x: 662, startPoint y: 225, endPoint x: 670, endPoint y: -34, distance: 259.4
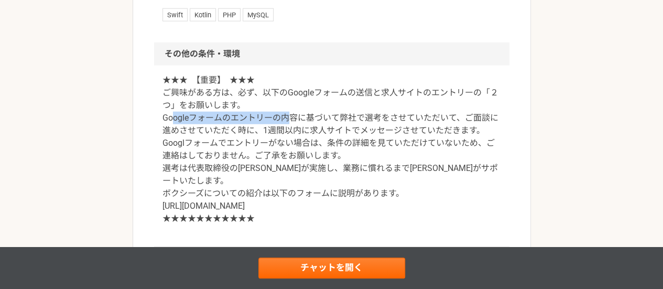
scroll to position [0, 0]
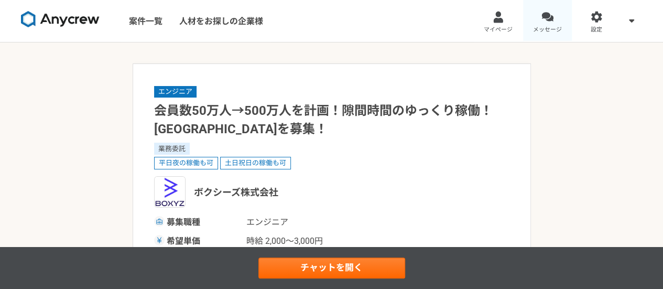
click at [551, 20] on div at bounding box center [547, 17] width 12 height 12
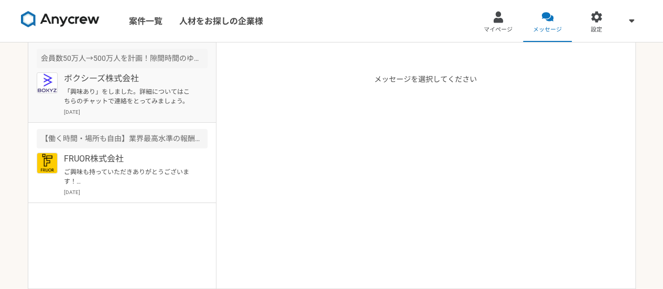
click at [114, 93] on p "「興味あり」をしました。詳細についてはこちらのチャットで連絡をとってみましょう。" at bounding box center [128, 96] width 129 height 19
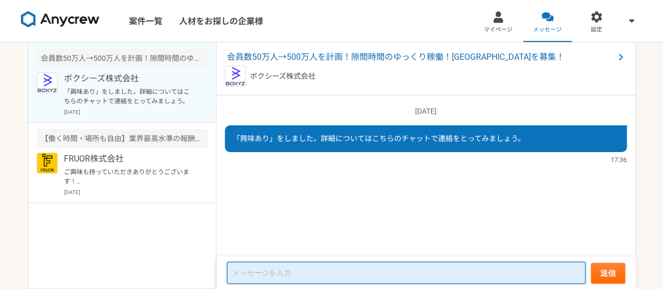
click at [310, 278] on textarea at bounding box center [406, 272] width 358 height 22
paste textarea "Googleフォームのエントリー"
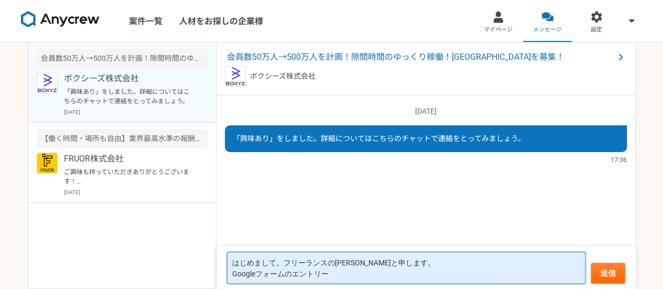
click at [294, 274] on textarea "はじめまして。フリーランスのシュヴァルコと申します。 Googleフォームのエントリー" at bounding box center [406, 267] width 358 height 32
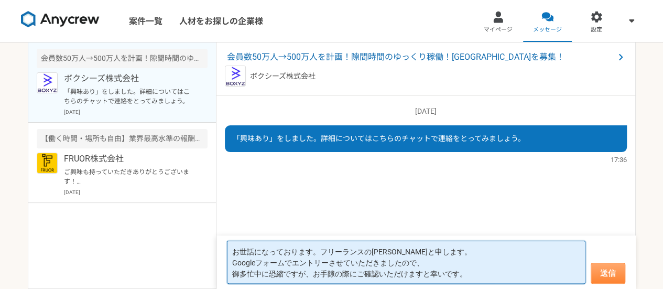
type textarea "お世話になっております。フリーランスのシュヴァルコと申します。 Googleフォームでエントリーさせていただきましたので、 御多忙中に恐縮ですが、お手隙の際に…"
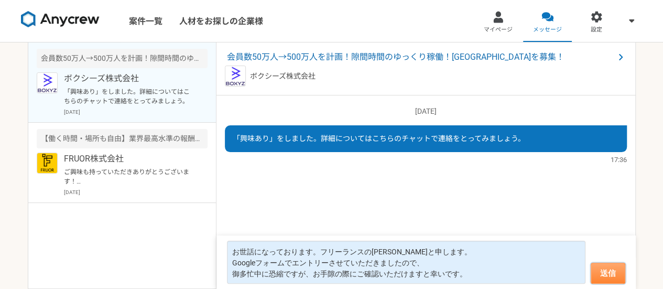
click at [608, 269] on button "送信" at bounding box center [607, 272] width 35 height 21
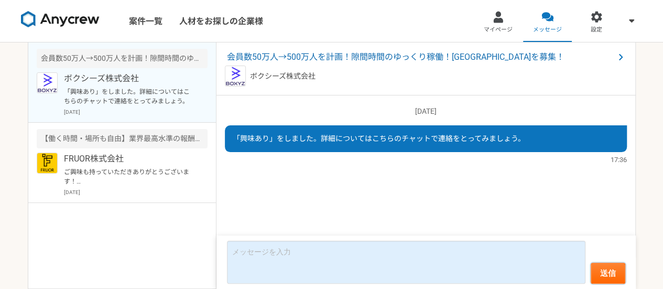
scroll to position [8, 0]
